Goal: Transaction & Acquisition: Download file/media

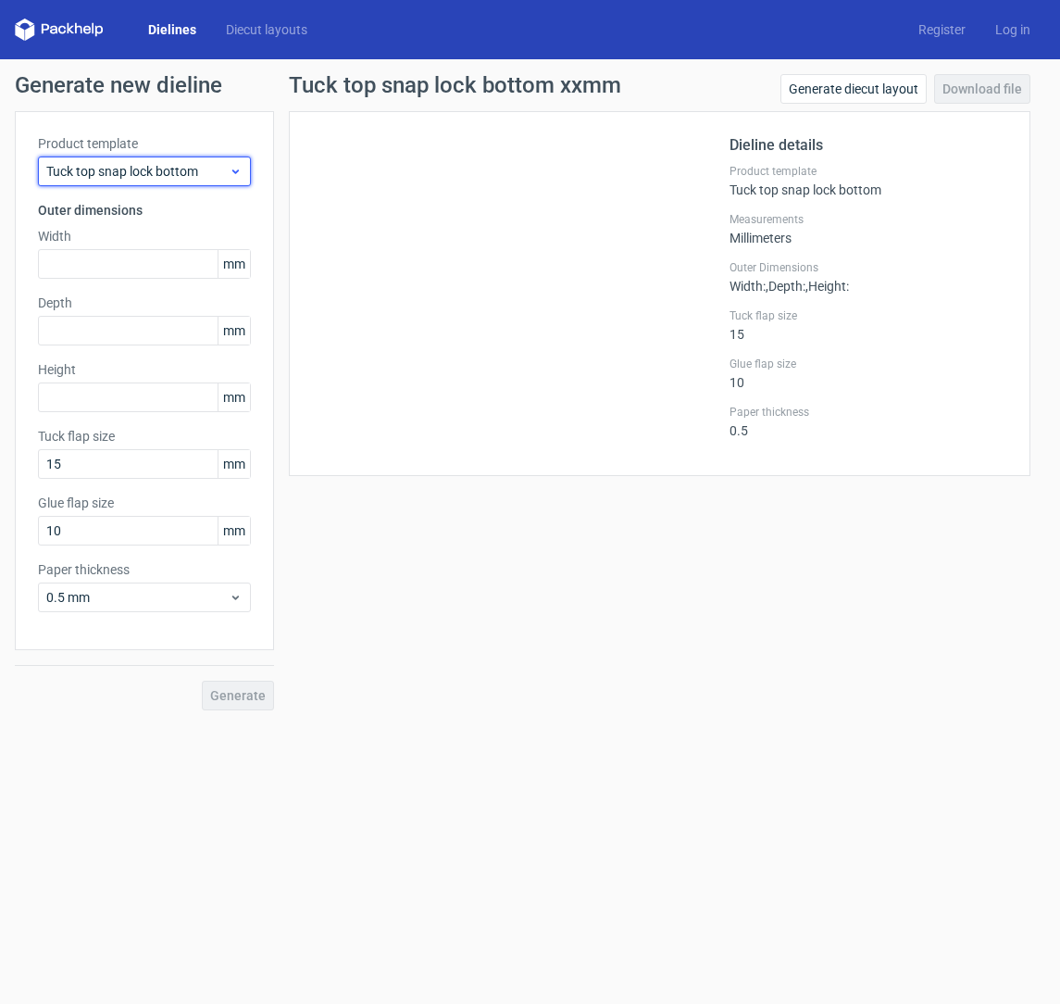
click at [151, 167] on span "Tuck top snap lock bottom" at bounding box center [137, 171] width 182 height 19
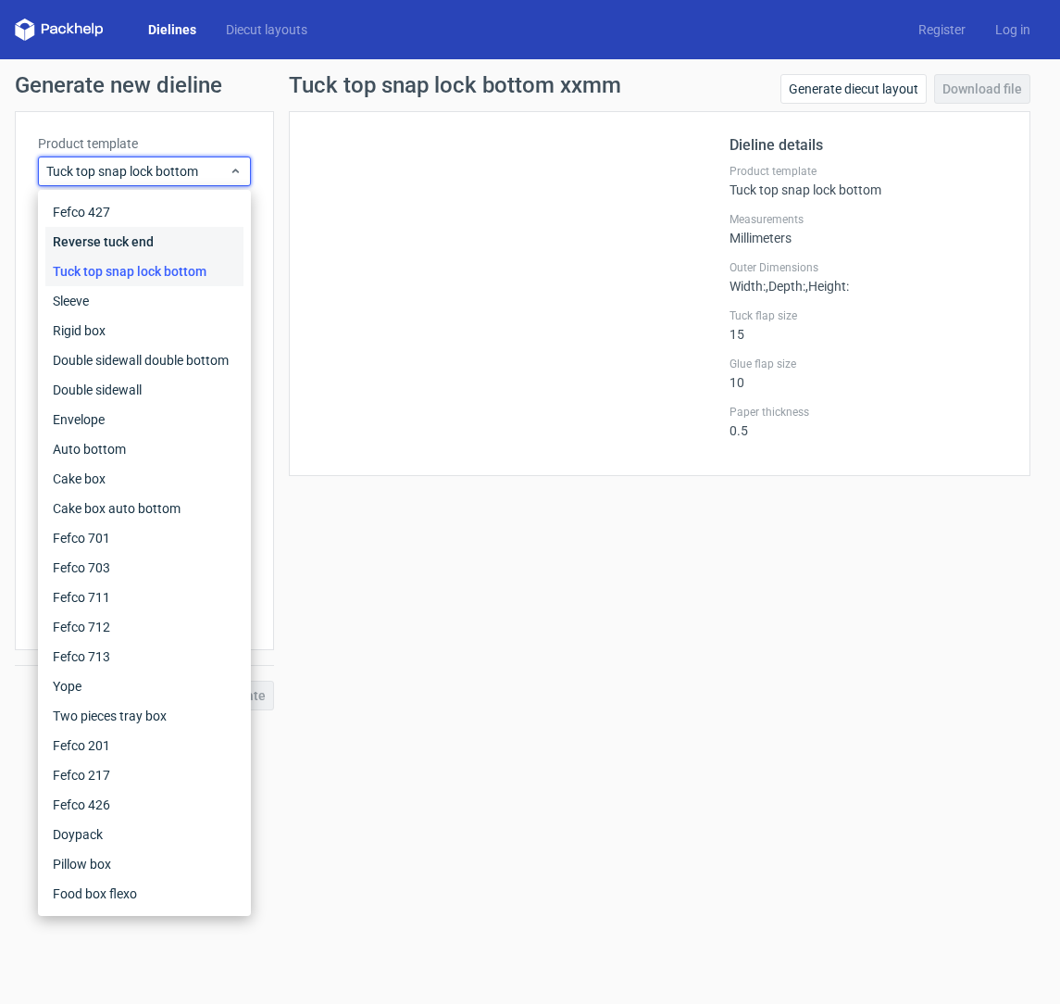
click at [164, 247] on div "Reverse tuck end" at bounding box center [144, 242] width 198 height 30
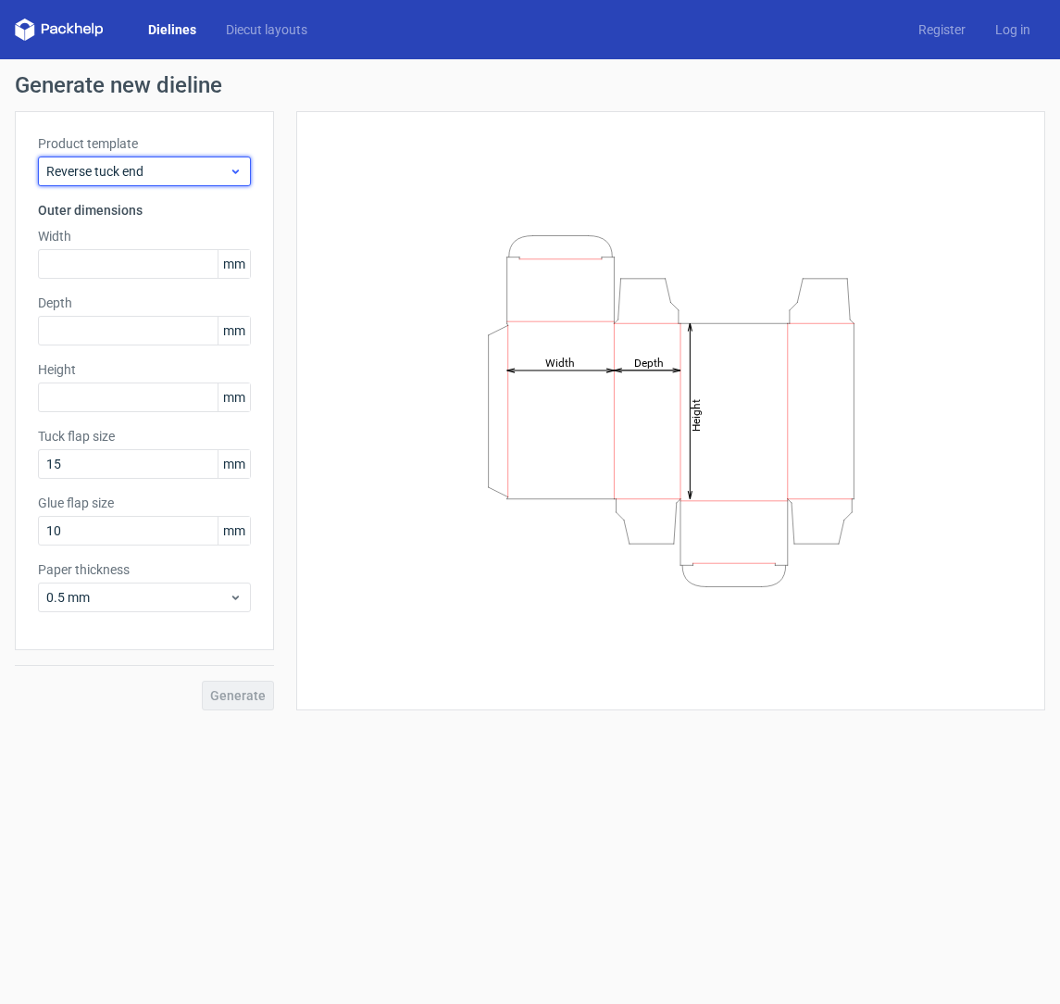
drag, startPoint x: 180, startPoint y: 169, endPoint x: 164, endPoint y: 171, distance: 15.9
click at [179, 170] on span "Reverse tuck end" at bounding box center [137, 171] width 182 height 19
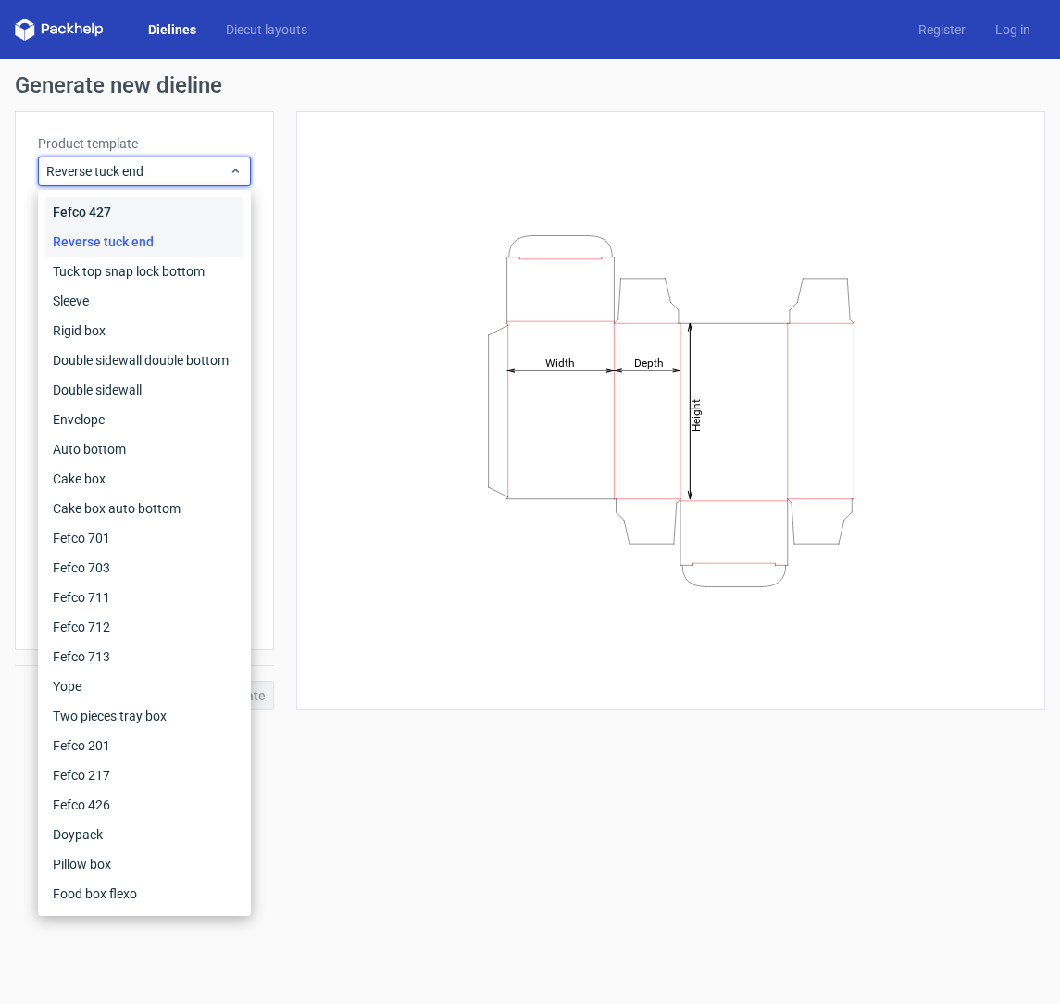
drag, startPoint x: 119, startPoint y: 211, endPoint x: 102, endPoint y: 216, distance: 17.3
click at [117, 210] on div "Fefco 427" at bounding box center [144, 212] width 198 height 30
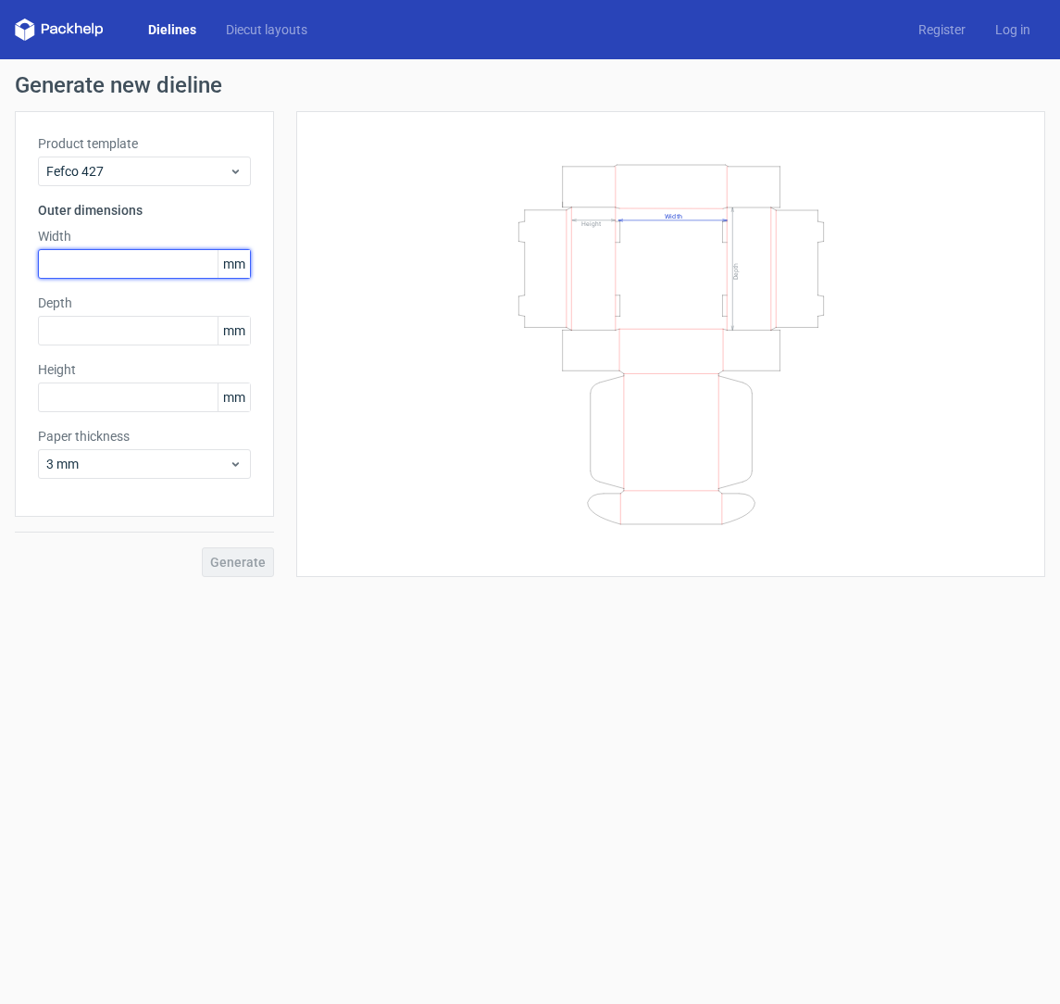
drag, startPoint x: 83, startPoint y: 258, endPoint x: 62, endPoint y: 267, distance: 22.9
click at [83, 259] on input "text" at bounding box center [144, 264] width 213 height 30
type input "165"
drag, startPoint x: 67, startPoint y: 316, endPoint x: 38, endPoint y: 315, distance: 28.7
click at [67, 316] on div "Depth mm" at bounding box center [144, 320] width 213 height 52
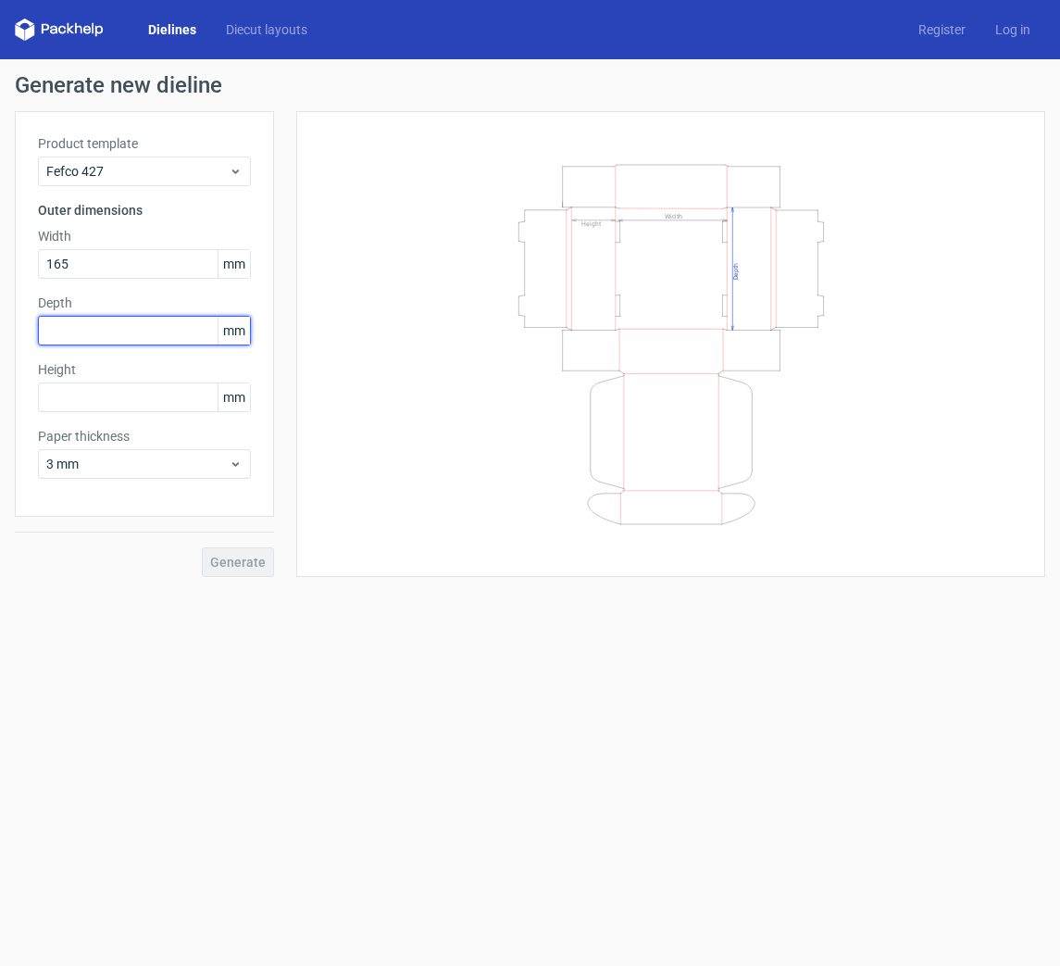
drag, startPoint x: 70, startPoint y: 328, endPoint x: 6, endPoint y: 313, distance: 66.5
click at [69, 332] on input "text" at bounding box center [144, 331] width 213 height 30
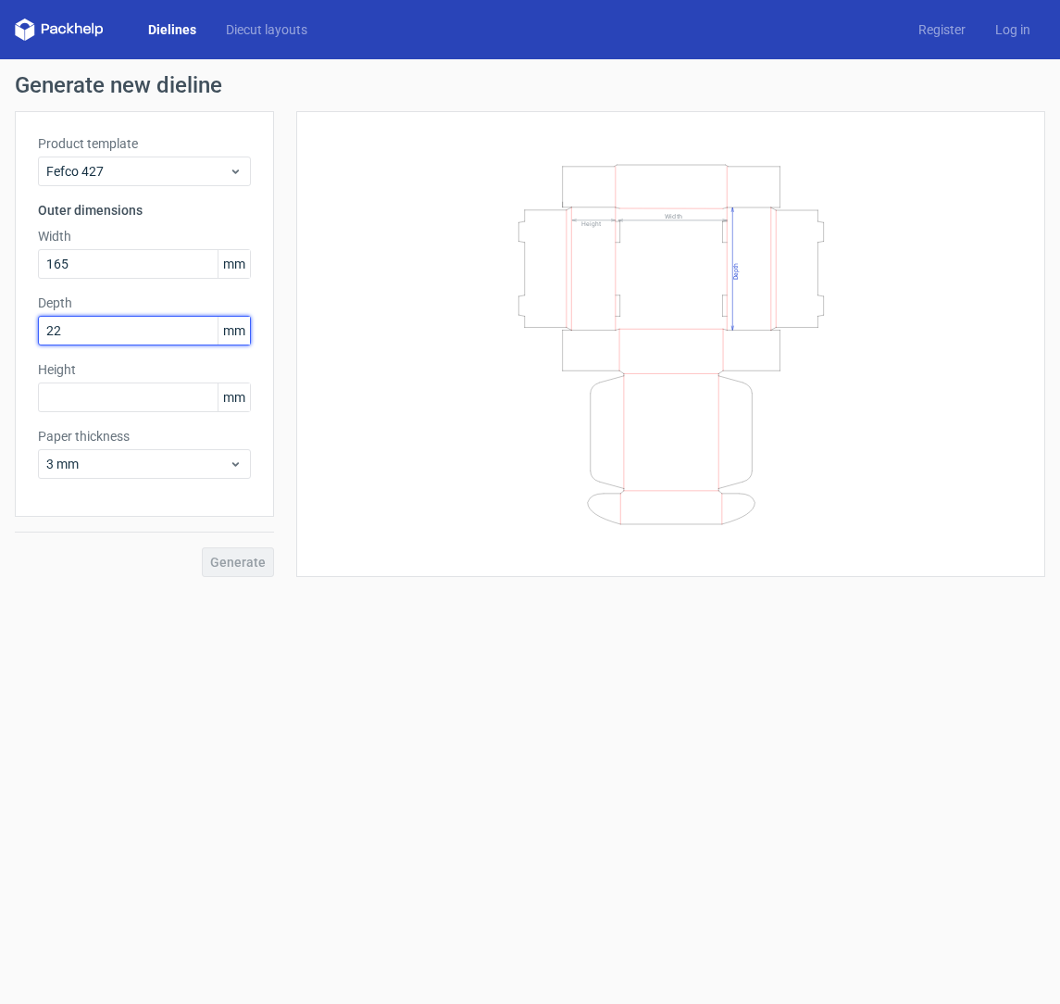
type input "228"
drag, startPoint x: 79, startPoint y: 394, endPoint x: 55, endPoint y: 389, distance: 24.5
click at [79, 390] on input "text" at bounding box center [144, 397] width 213 height 30
type input "50"
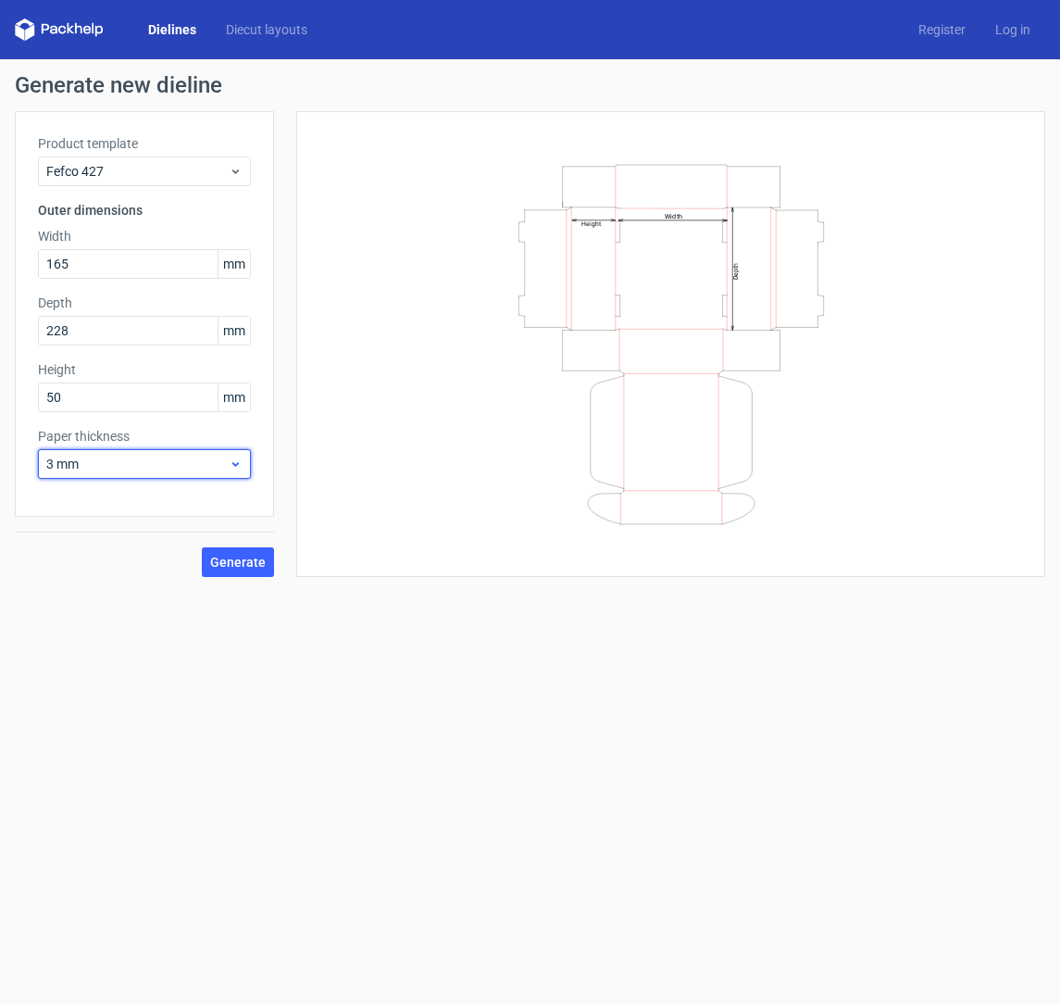
click at [181, 465] on span "3 mm" at bounding box center [137, 464] width 182 height 19
drag, startPoint x: 102, startPoint y: 565, endPoint x: 30, endPoint y: 599, distance: 79.9
click at [102, 565] on div "1 mm" at bounding box center [144, 564] width 198 height 30
click at [132, 469] on span "1 mm" at bounding box center [137, 464] width 182 height 19
click at [94, 595] on div "1.5 mm" at bounding box center [144, 594] width 198 height 30
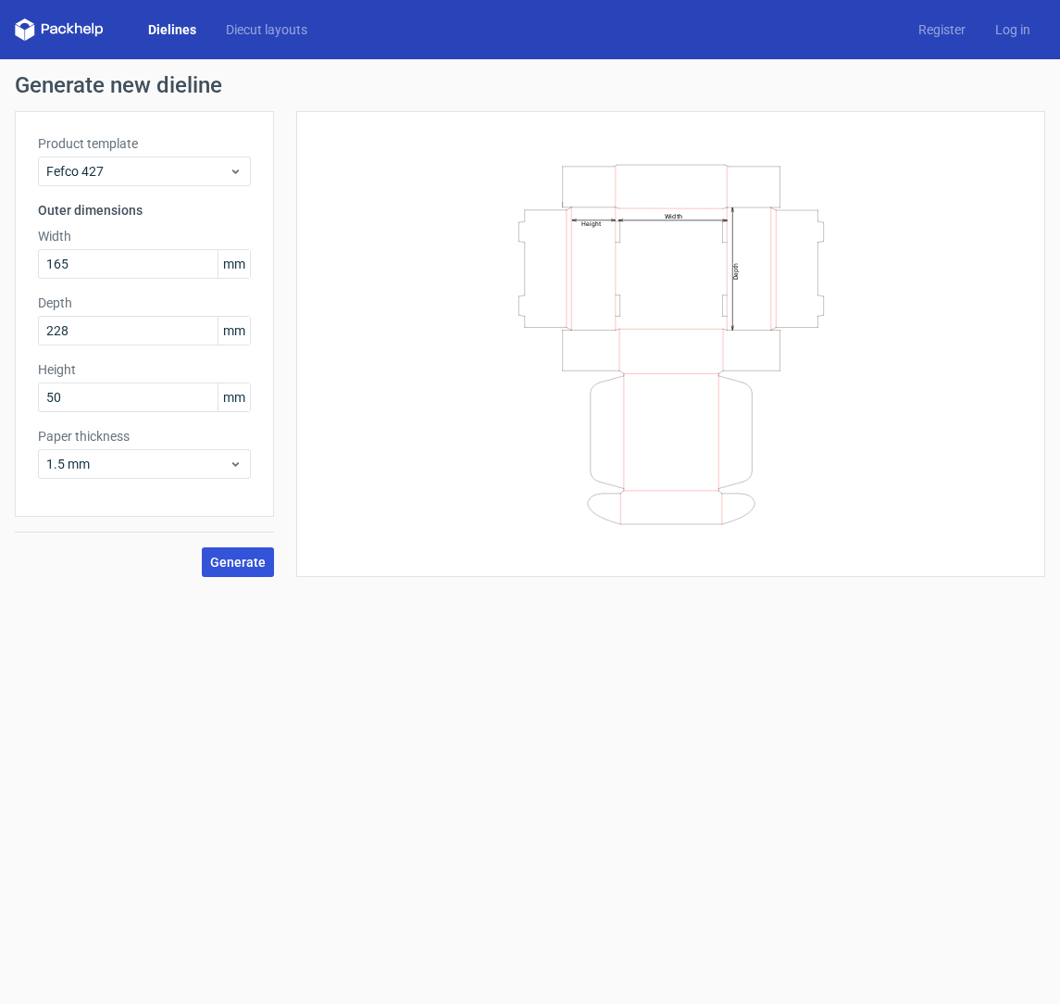
click at [240, 562] on span "Generate" at bounding box center [238, 562] width 56 height 13
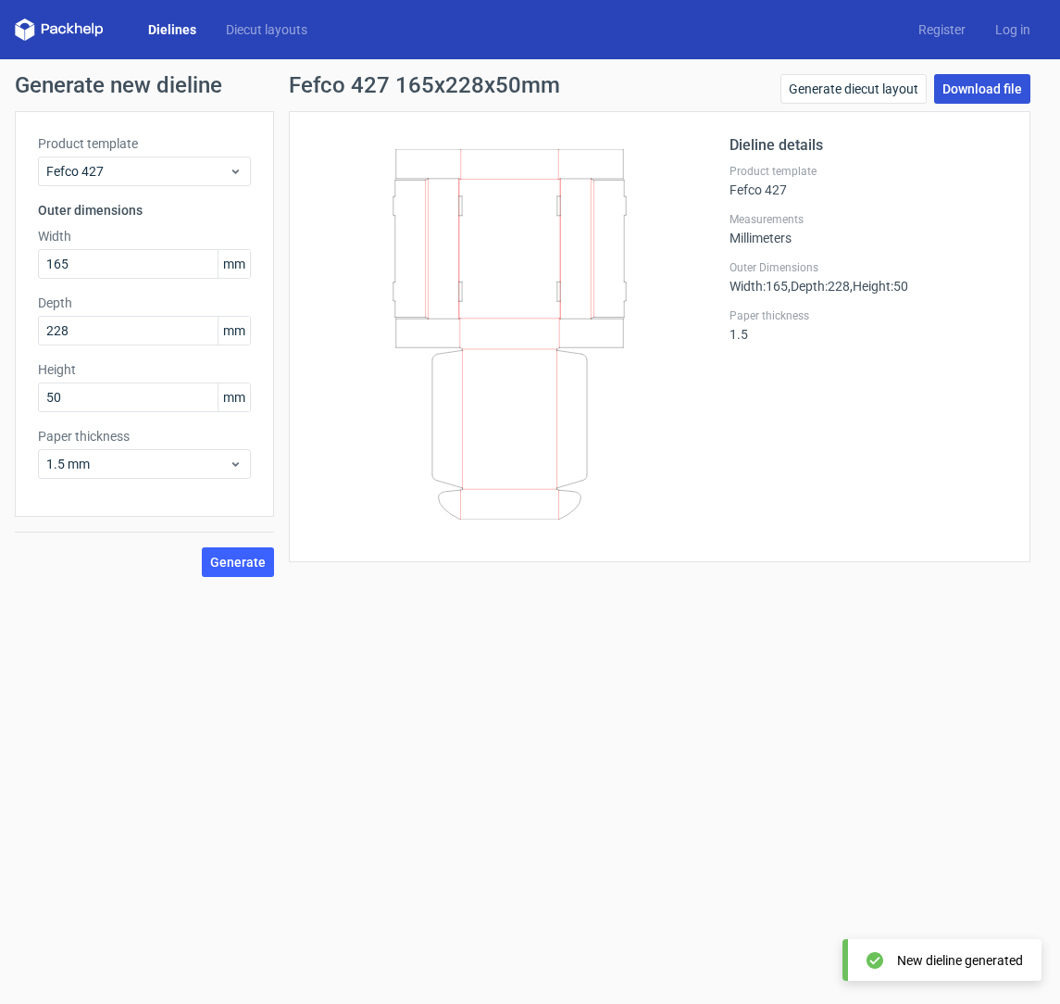
click at [992, 94] on link "Download file" at bounding box center [982, 89] width 96 height 30
